Goal: Find specific page/section: Find specific page/section

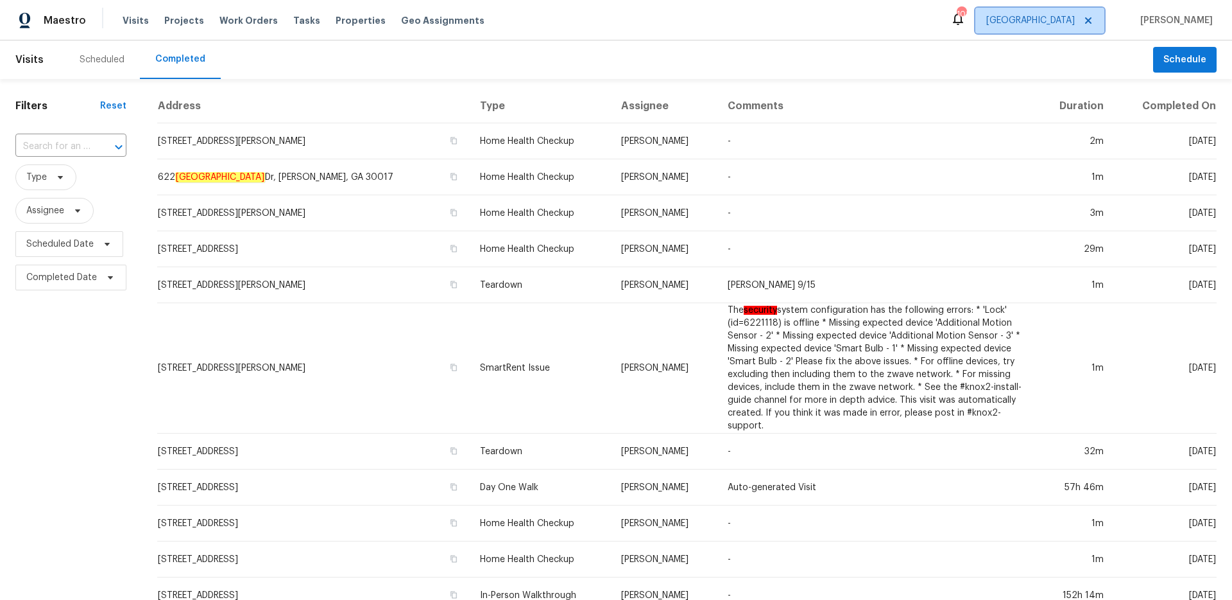
click at [1075, 23] on span "[GEOGRAPHIC_DATA]" at bounding box center [1031, 20] width 89 height 13
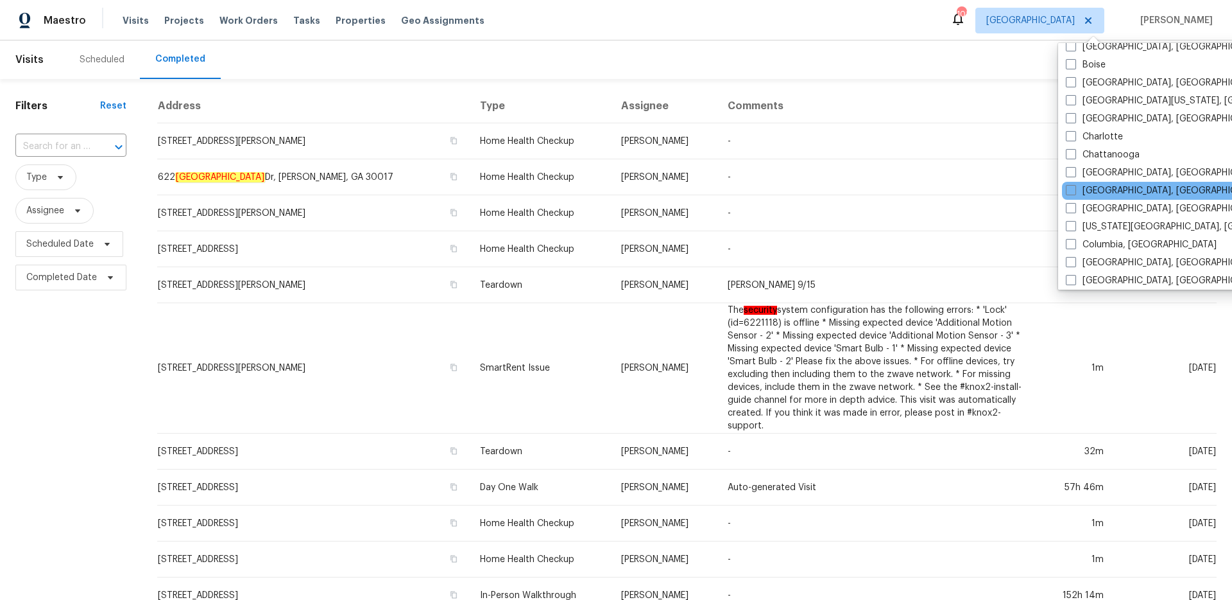
scroll to position [125, 0]
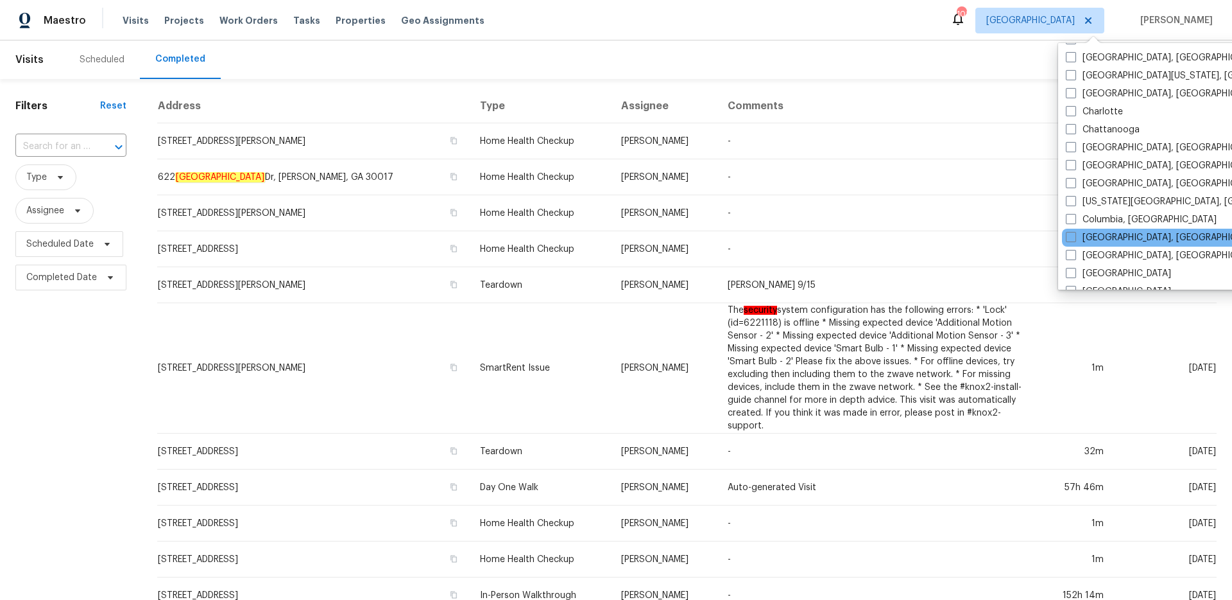
click at [1071, 245] on div "[GEOGRAPHIC_DATA], [GEOGRAPHIC_DATA]" at bounding box center [1191, 238] width 259 height 18
click at [1071, 254] on span at bounding box center [1071, 255] width 10 height 10
click at [1071, 254] on input "[GEOGRAPHIC_DATA], [GEOGRAPHIC_DATA]" at bounding box center [1070, 253] width 8 height 8
checkbox input "true"
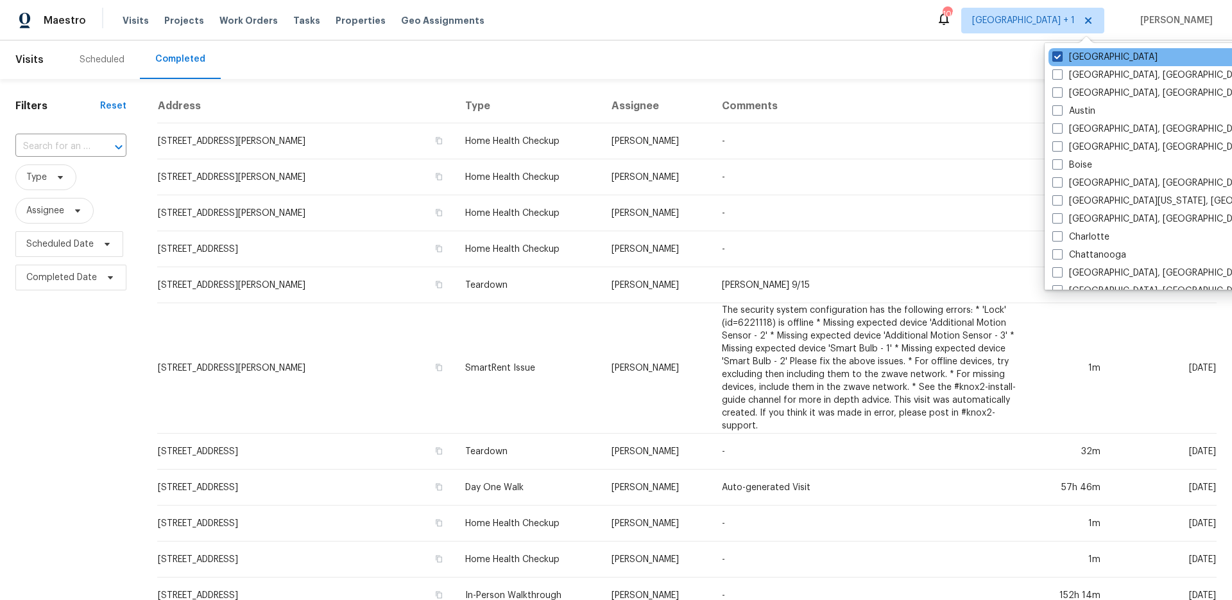
click at [1078, 60] on label "[GEOGRAPHIC_DATA]" at bounding box center [1105, 57] width 105 height 13
click at [1061, 59] on input "[GEOGRAPHIC_DATA]" at bounding box center [1057, 55] width 8 height 8
checkbox input "false"
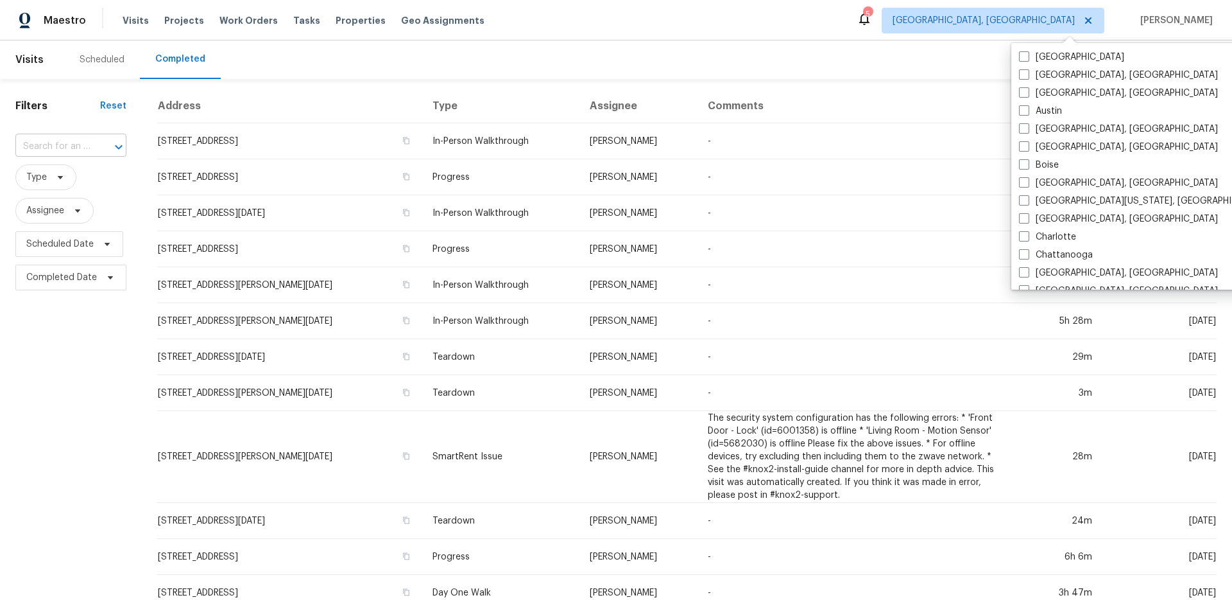
click at [50, 137] on input "text" at bounding box center [52, 147] width 75 height 20
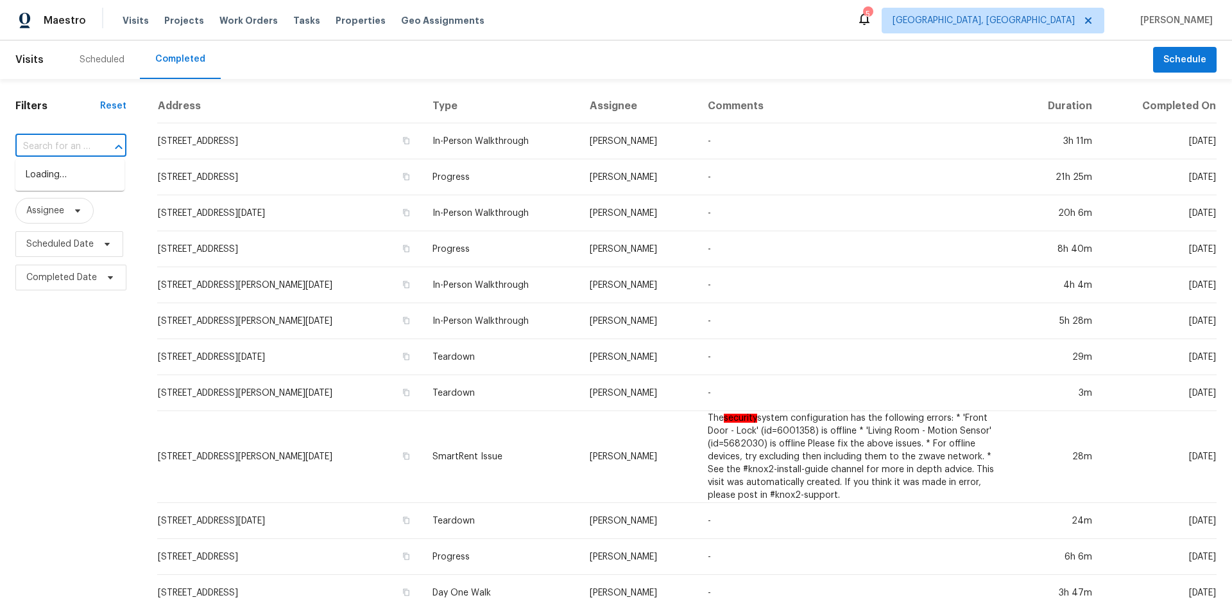
paste input "[STREET_ADDRESS][PERSON_NAME]"
type input "[STREET_ADDRESS][PERSON_NAME]"
click at [70, 184] on li "[STREET_ADDRESS][PERSON_NAME][DATE]" at bounding box center [69, 188] width 109 height 48
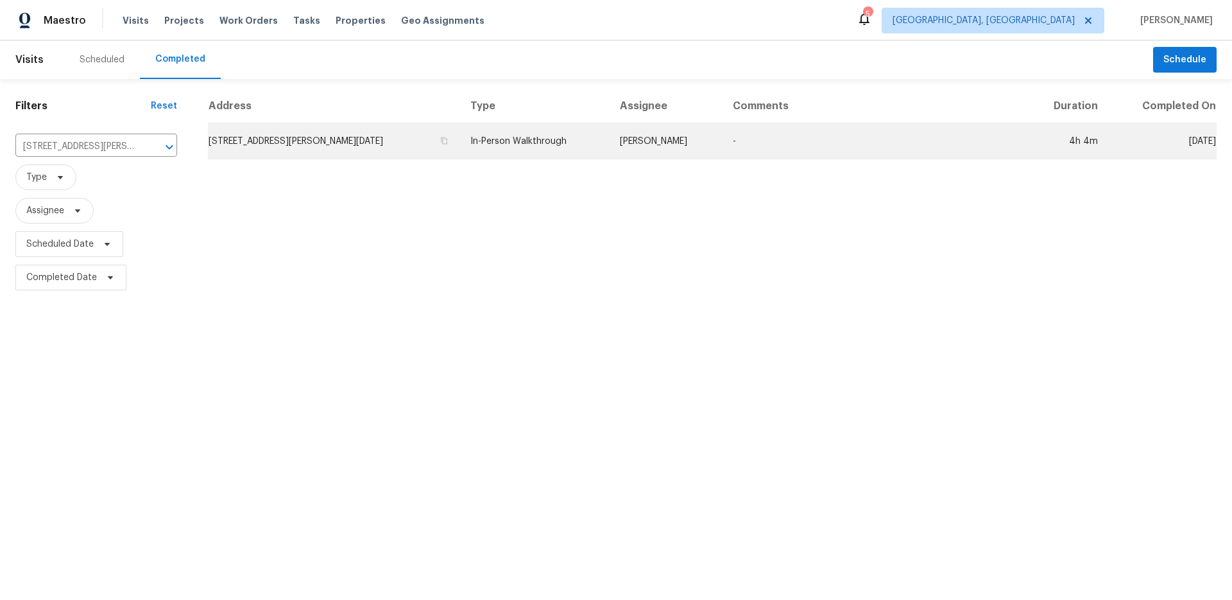
click at [553, 134] on td "In-Person Walkthrough" at bounding box center [535, 141] width 150 height 36
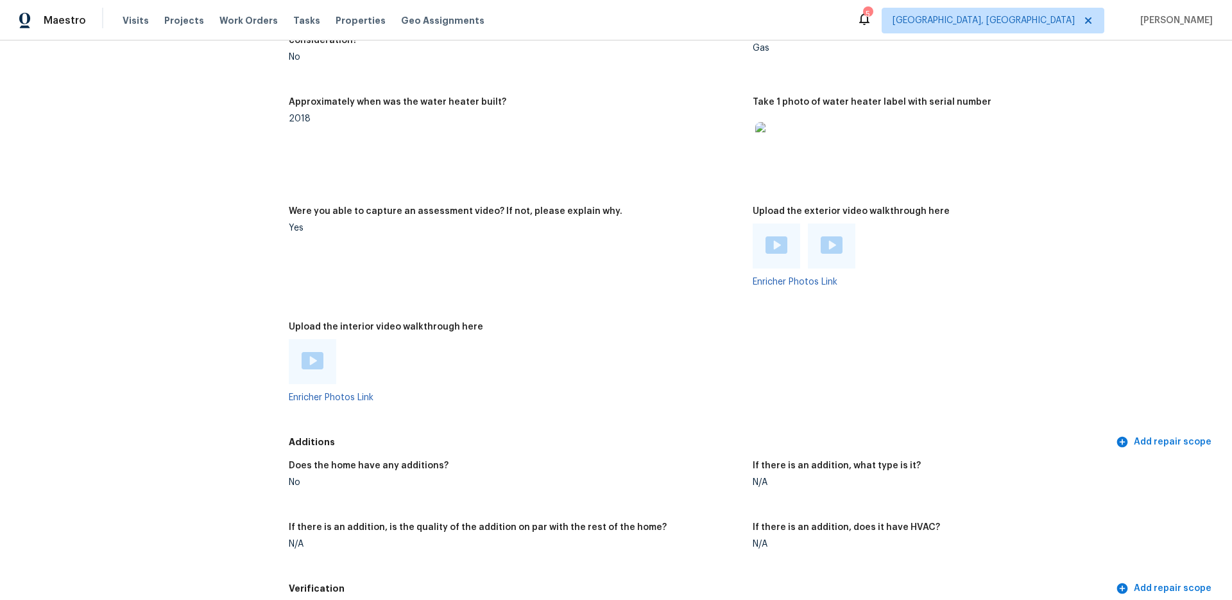
scroll to position [2120, 0]
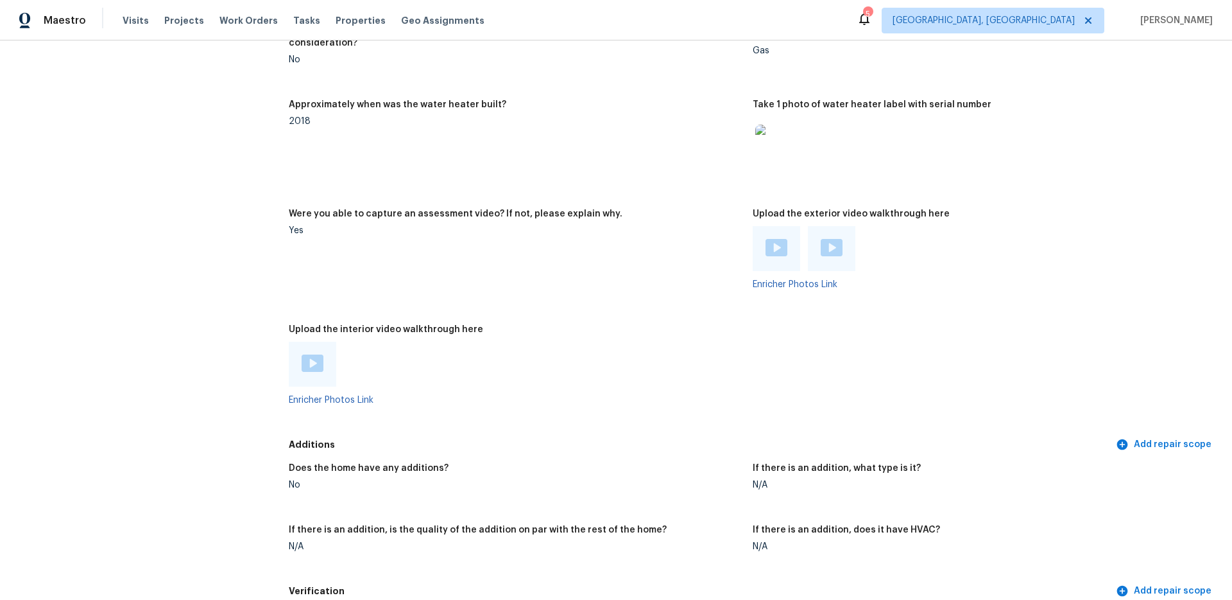
click at [312, 357] on img at bounding box center [313, 362] width 22 height 17
